Goal: Transaction & Acquisition: Purchase product/service

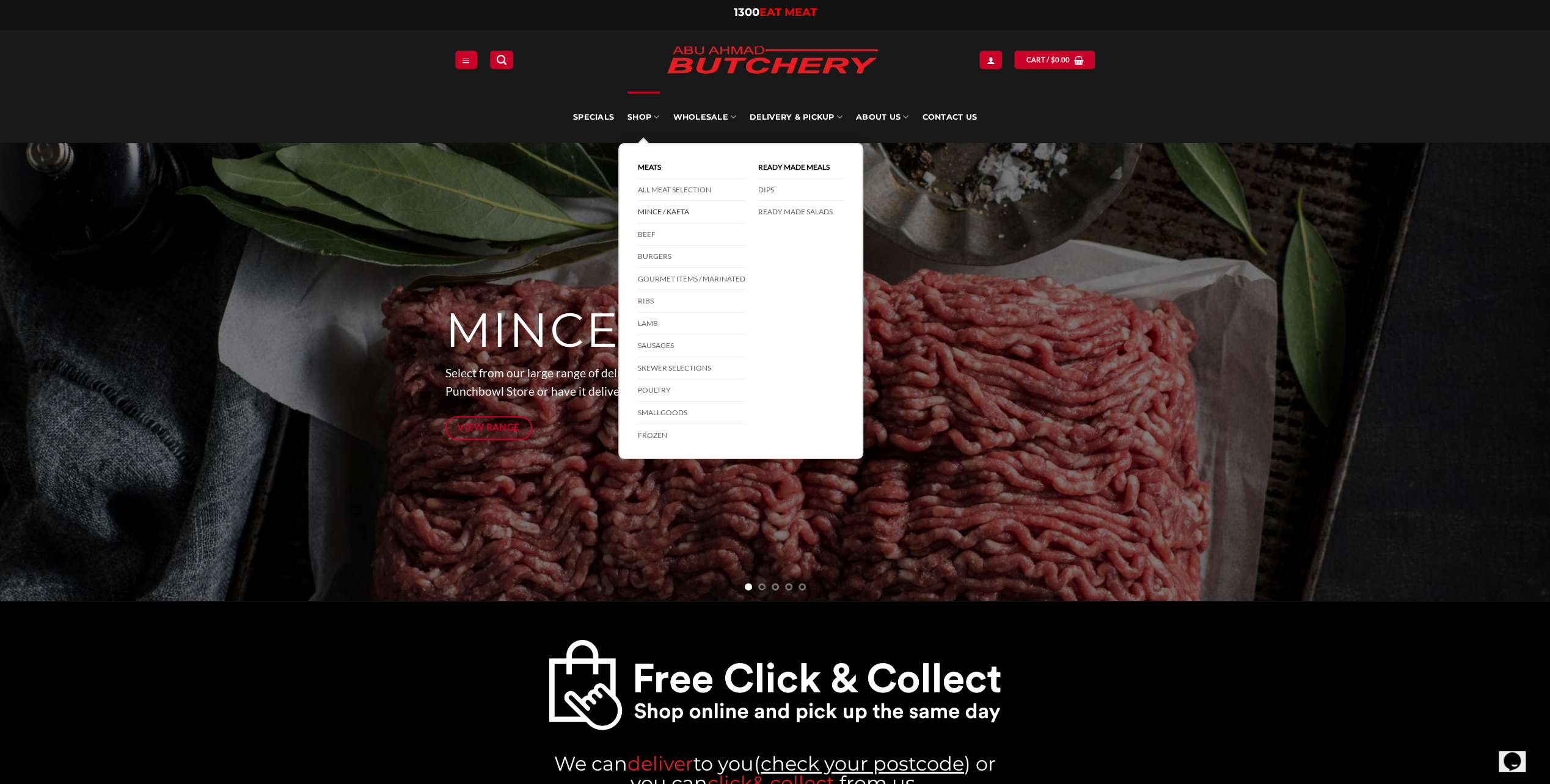
click at [663, 210] on link "Mince / Kafta" at bounding box center [691, 212] width 108 height 22
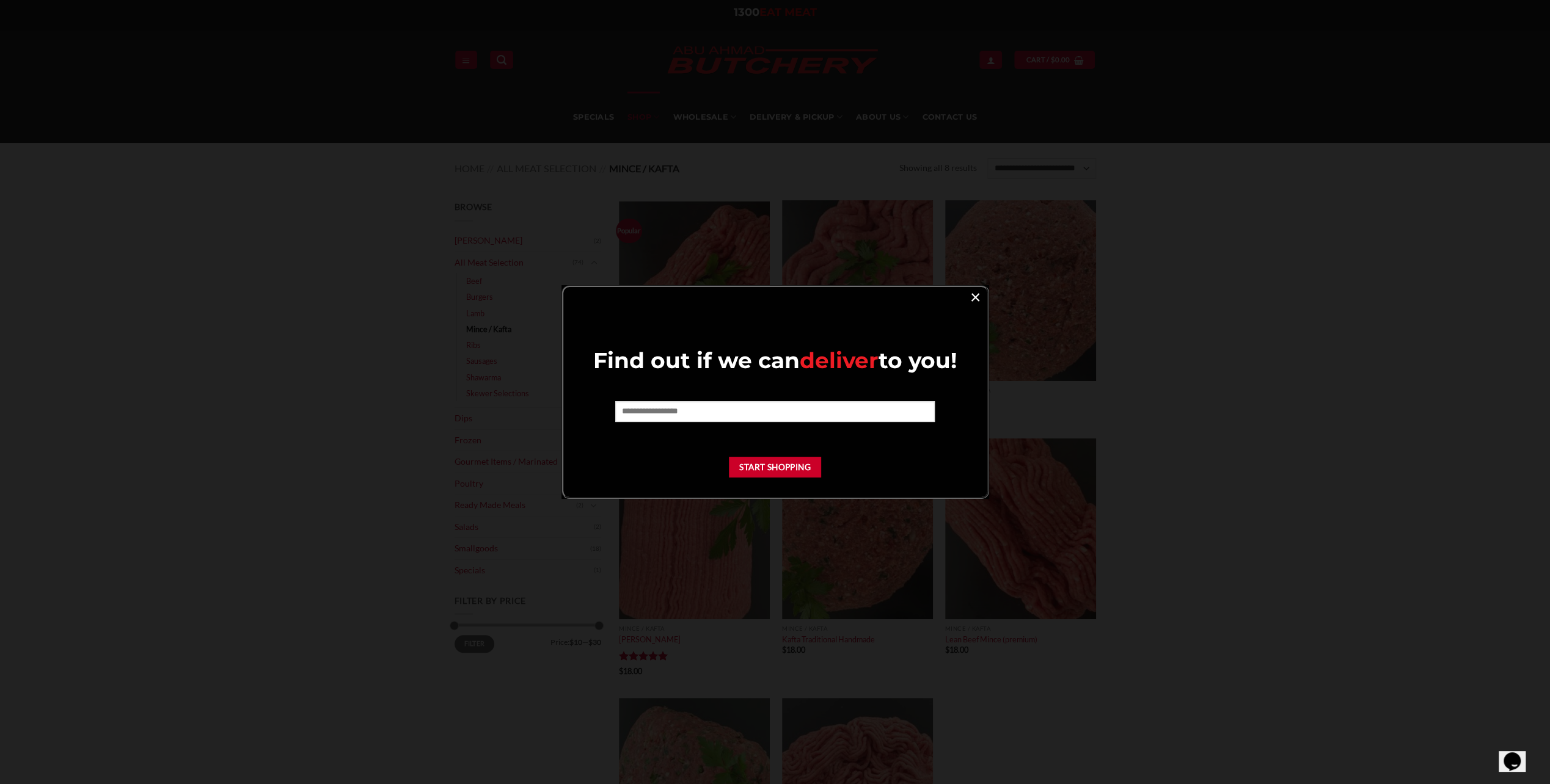
click at [974, 294] on link "×" at bounding box center [975, 297] width 17 height 17
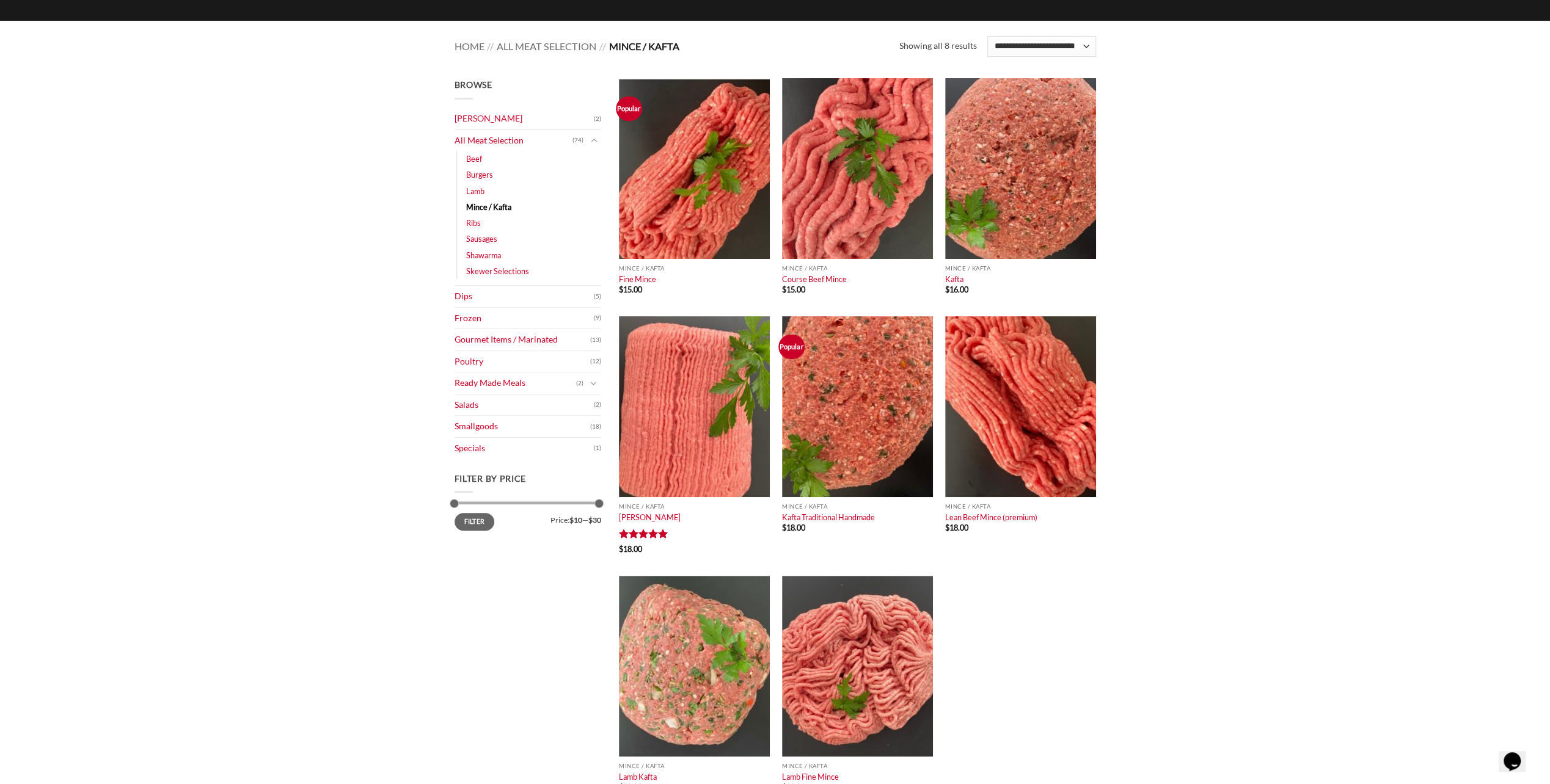
scroll to position [183, 0]
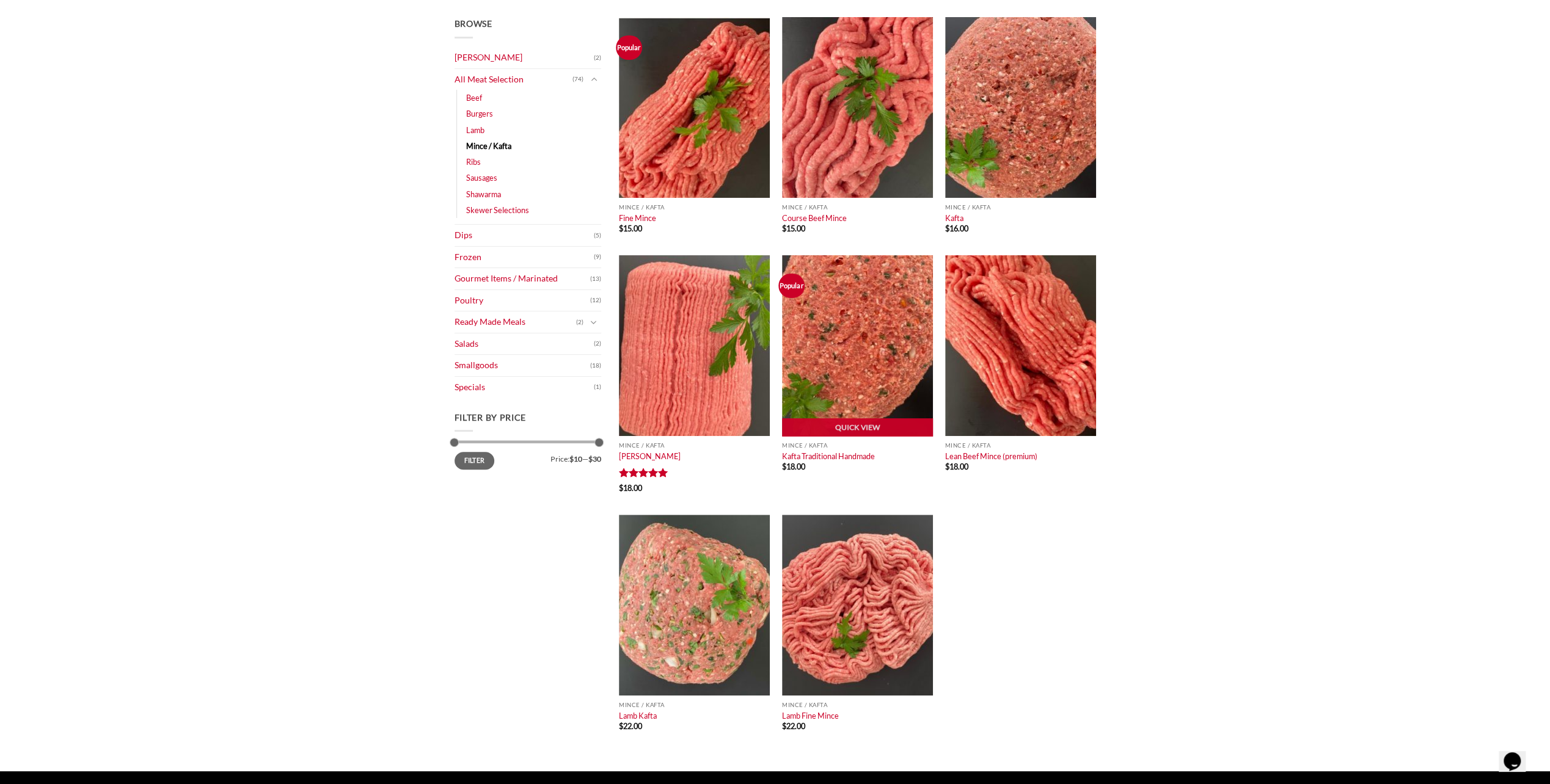
click at [833, 351] on img at bounding box center [857, 346] width 151 height 181
click at [1004, 121] on img at bounding box center [1020, 108] width 151 height 181
click at [1008, 114] on img at bounding box center [1020, 108] width 151 height 181
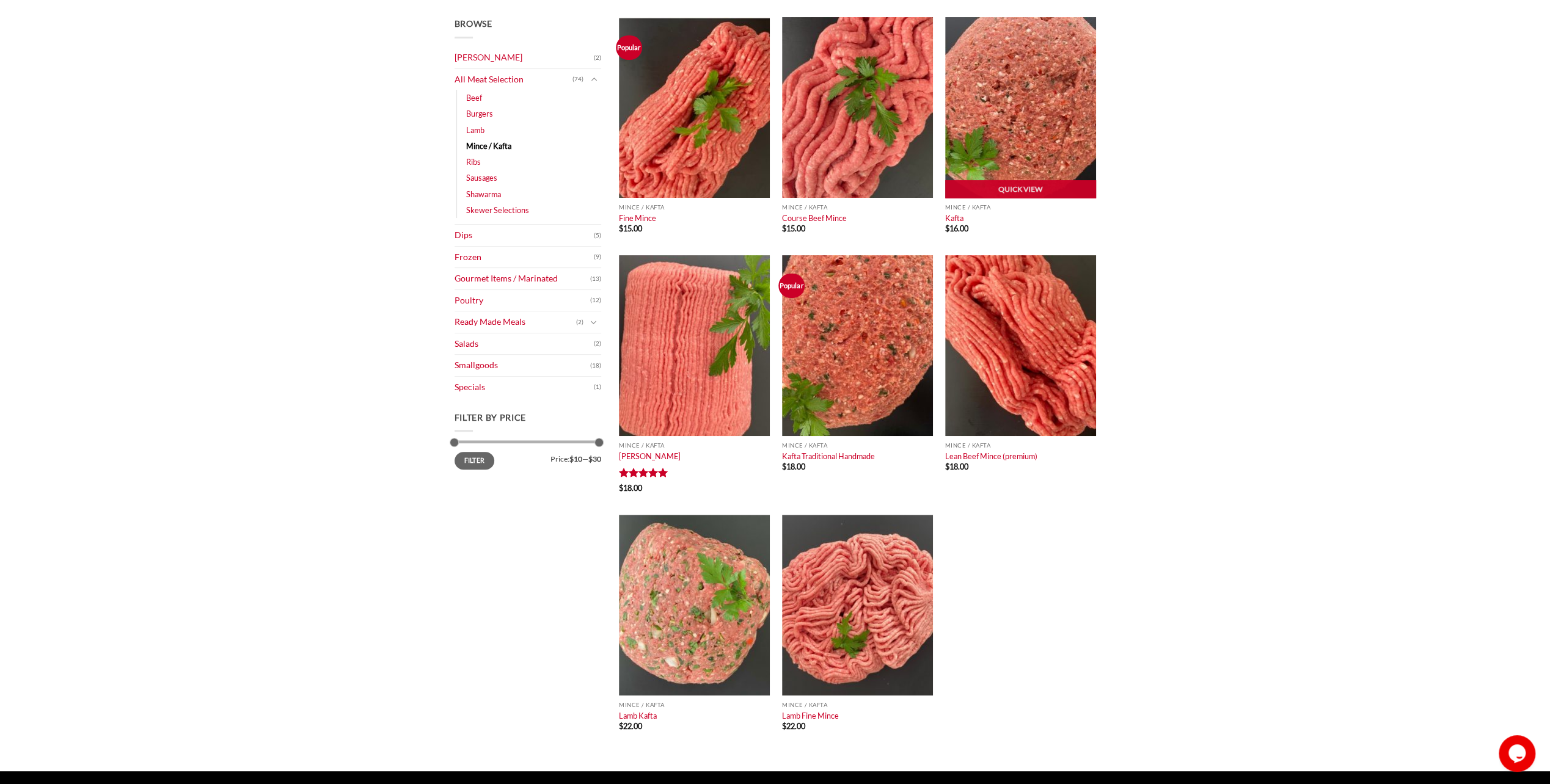
click at [1008, 114] on img at bounding box center [1020, 108] width 151 height 181
